Goal: Information Seeking & Learning: Check status

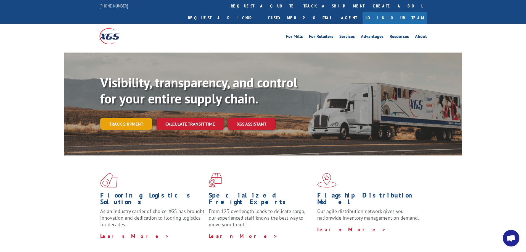
click at [130, 118] on link "Track shipment" at bounding box center [126, 124] width 52 height 12
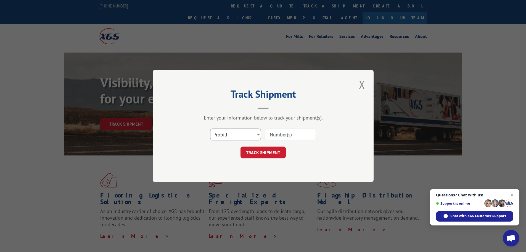
click at [258, 138] on select "Select category... Probill BOL PO" at bounding box center [235, 134] width 51 height 12
select select "bol"
click at [210, 128] on select "Select category... Probill BOL PO" at bounding box center [235, 134] width 51 height 12
click at [275, 132] on input at bounding box center [290, 134] width 51 height 12
click at [282, 137] on input at bounding box center [290, 134] width 51 height 12
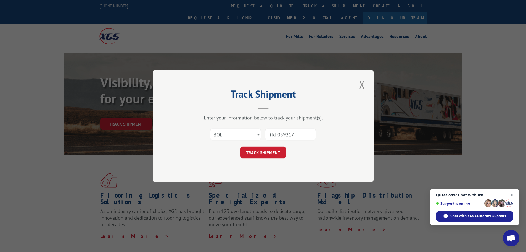
type input "tfd-039217.a"
click button "TRACK SHIPMENT" at bounding box center [263, 152] width 45 height 12
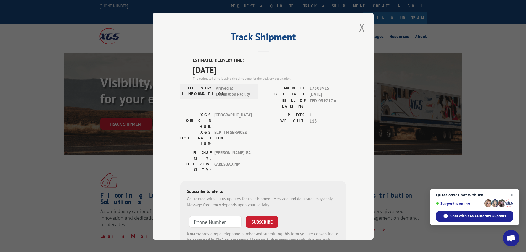
scroll to position [22, 0]
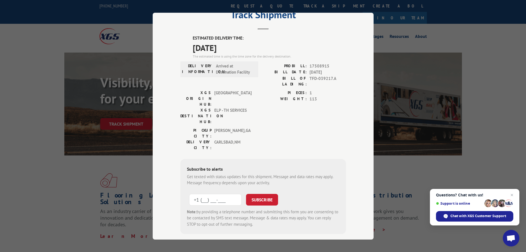
click at [219, 193] on input "+1 (___) ___-____" at bounding box center [215, 199] width 52 height 12
type input "[PHONE_NUMBER]"
click at [260, 193] on button "SUBSCRIBE" at bounding box center [262, 199] width 32 height 12
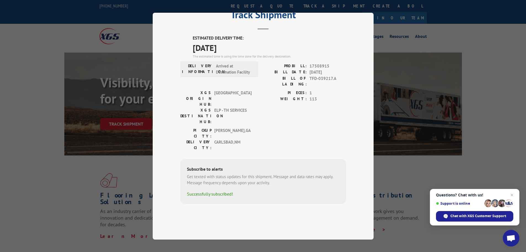
scroll to position [0, 0]
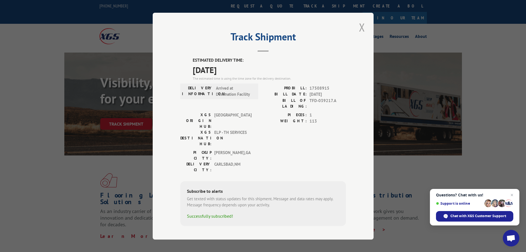
click at [362, 32] on button "Close modal" at bounding box center [361, 27] width 9 height 15
